Goal: Book appointment/travel/reservation

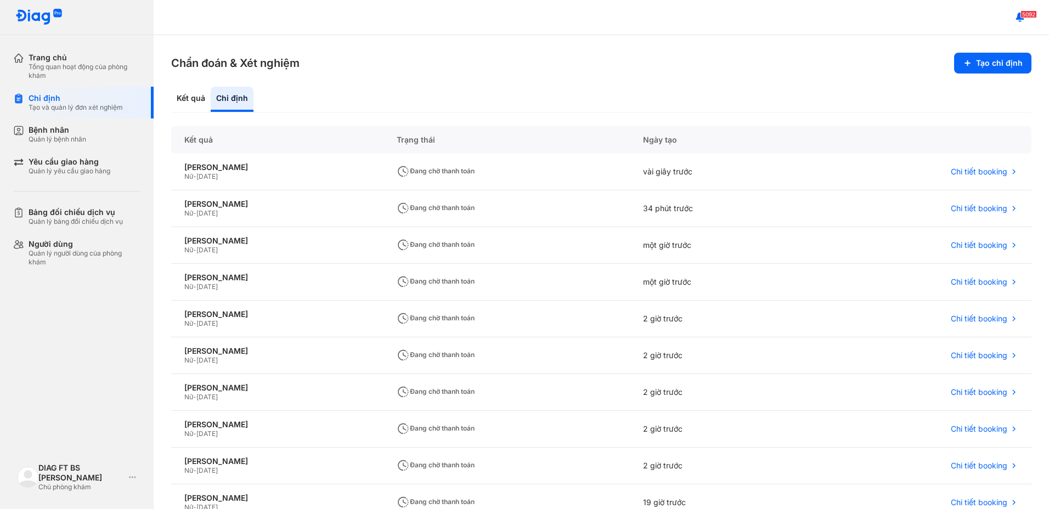
drag, startPoint x: 367, startPoint y: 72, endPoint x: 359, endPoint y: 32, distance: 40.8
click at [366, 55] on section "Chẩn đoán & Xét nghiệm Tạo chỉ định" at bounding box center [601, 63] width 861 height 21
click at [48, 133] on div "Bệnh nhân" at bounding box center [58, 130] width 58 height 10
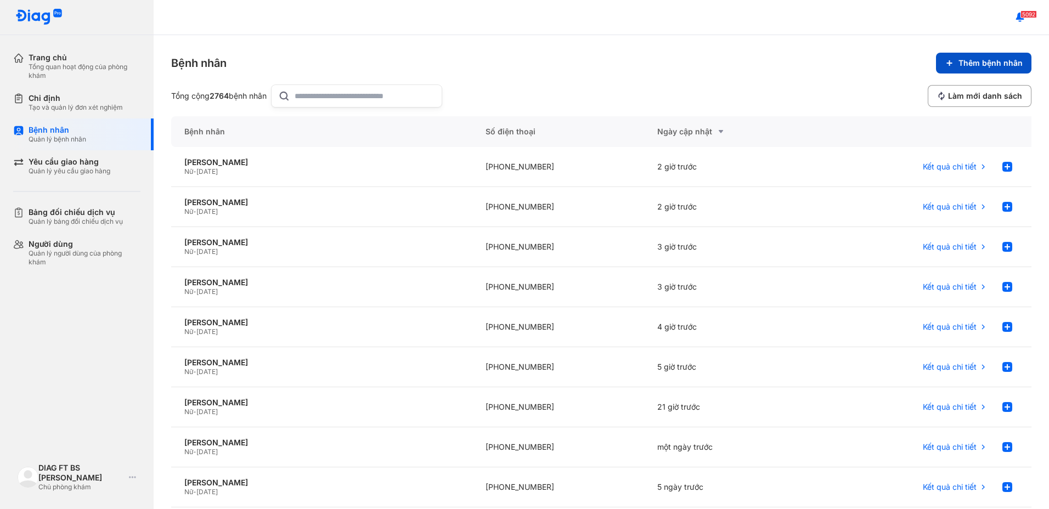
click at [998, 63] on span "Thêm bệnh nhân" at bounding box center [991, 63] width 64 height 10
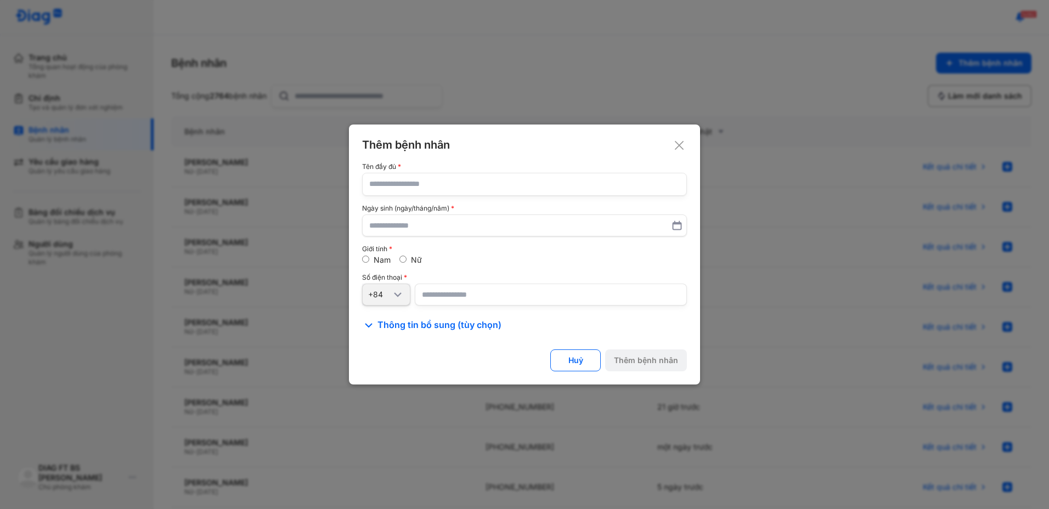
click at [403, 186] on input "text" at bounding box center [524, 184] width 311 height 22
type input "**********"
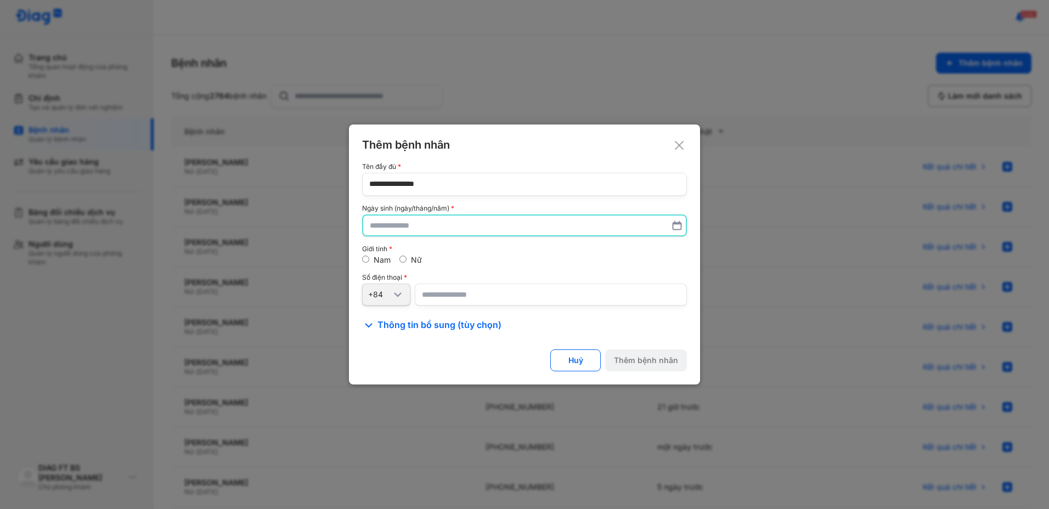
click at [439, 229] on input "text" at bounding box center [525, 226] width 310 height 20
type input "**********"
click at [444, 300] on input "number" at bounding box center [551, 295] width 272 height 22
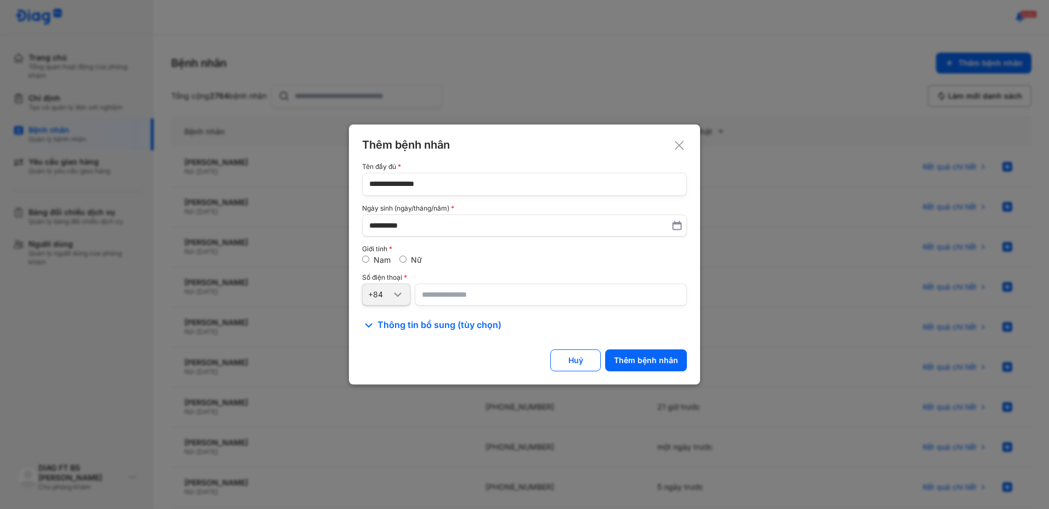
type input "**********"
click at [638, 357] on div "Thêm bệnh nhân" at bounding box center [646, 361] width 64 height 10
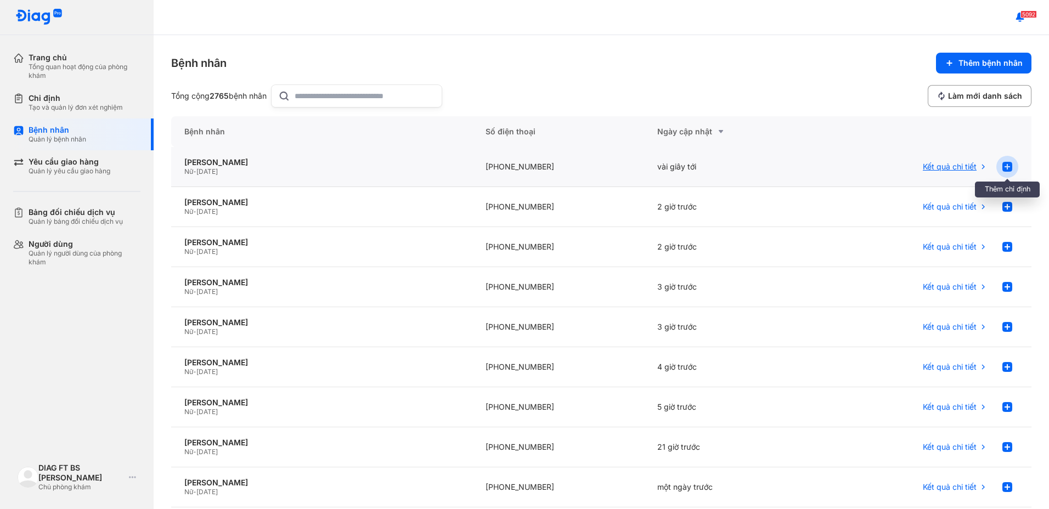
click at [1003, 165] on use at bounding box center [1008, 167] width 10 height 10
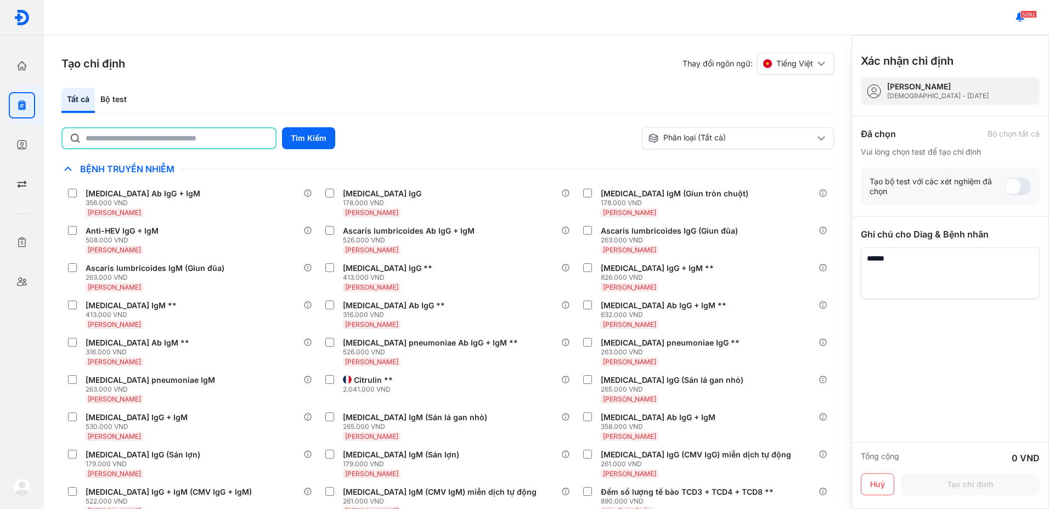
click at [175, 140] on input "text" at bounding box center [177, 138] width 183 height 20
type input "*******"
click at [314, 136] on button "Tìm Kiếm" at bounding box center [308, 138] width 53 height 22
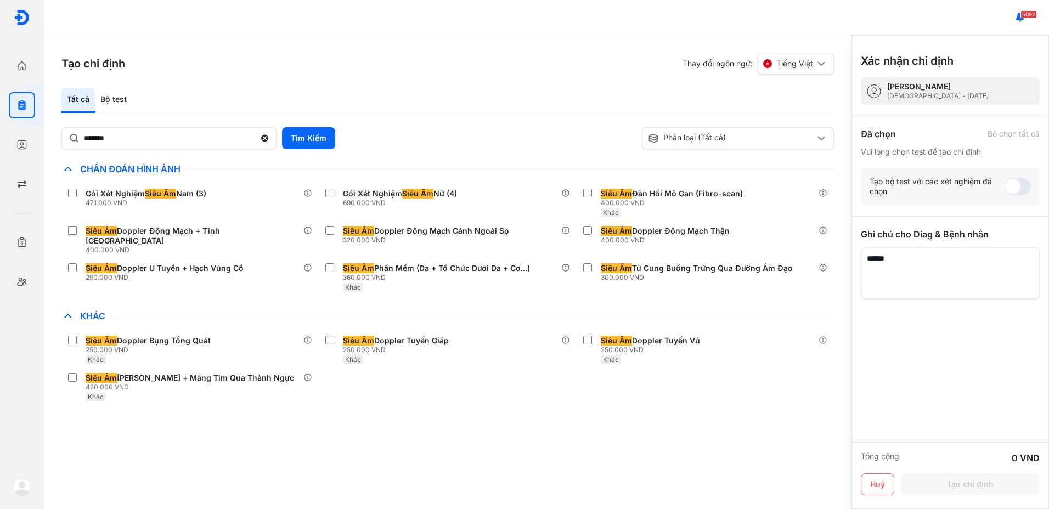
click at [630, 285] on div "Siêu Âm Tử Cung Buồng Trứng Qua Đường Âm Đạo 300.000 VND" at bounding box center [705, 277] width 257 height 37
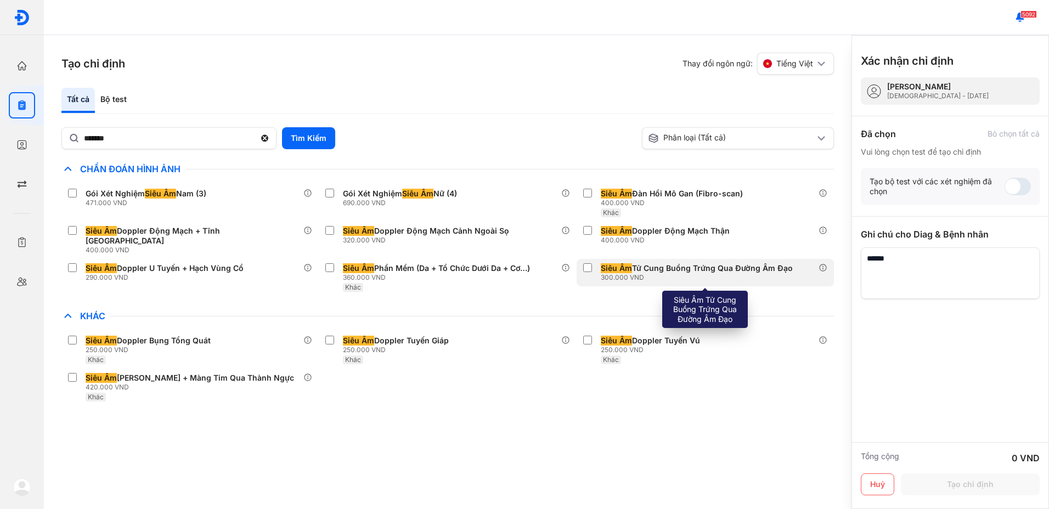
click at [717, 263] on div "Siêu Âm Tử Cung Buồng Trứng Qua Đường Âm Đạo" at bounding box center [697, 268] width 192 height 10
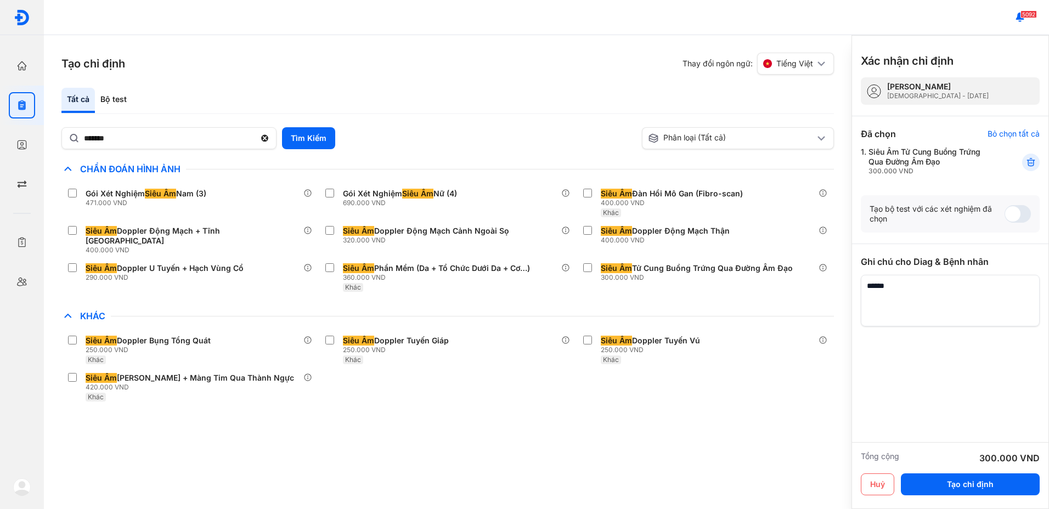
drag, startPoint x: 725, startPoint y: 397, endPoint x: 817, endPoint y: 395, distance: 92.8
click at [729, 393] on div "Chỉ định nhiều nhất Bệnh Truyền Nhiễm Chẩn Đoán Hình Ảnh Gói Xét Nghiệm Siêu Âm…" at bounding box center [447, 290] width 773 height 257
click at [975, 477] on button "Tạo chỉ định" at bounding box center [970, 485] width 139 height 22
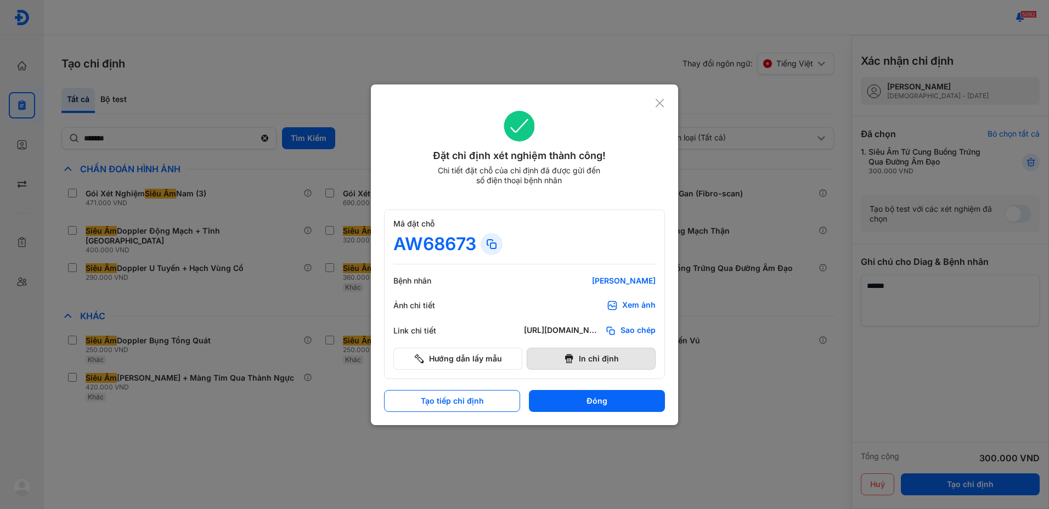
click at [599, 355] on button "In chỉ định" at bounding box center [591, 359] width 129 height 22
click at [589, 398] on button "Đóng" at bounding box center [597, 401] width 136 height 22
